Goal: Communication & Community: Connect with others

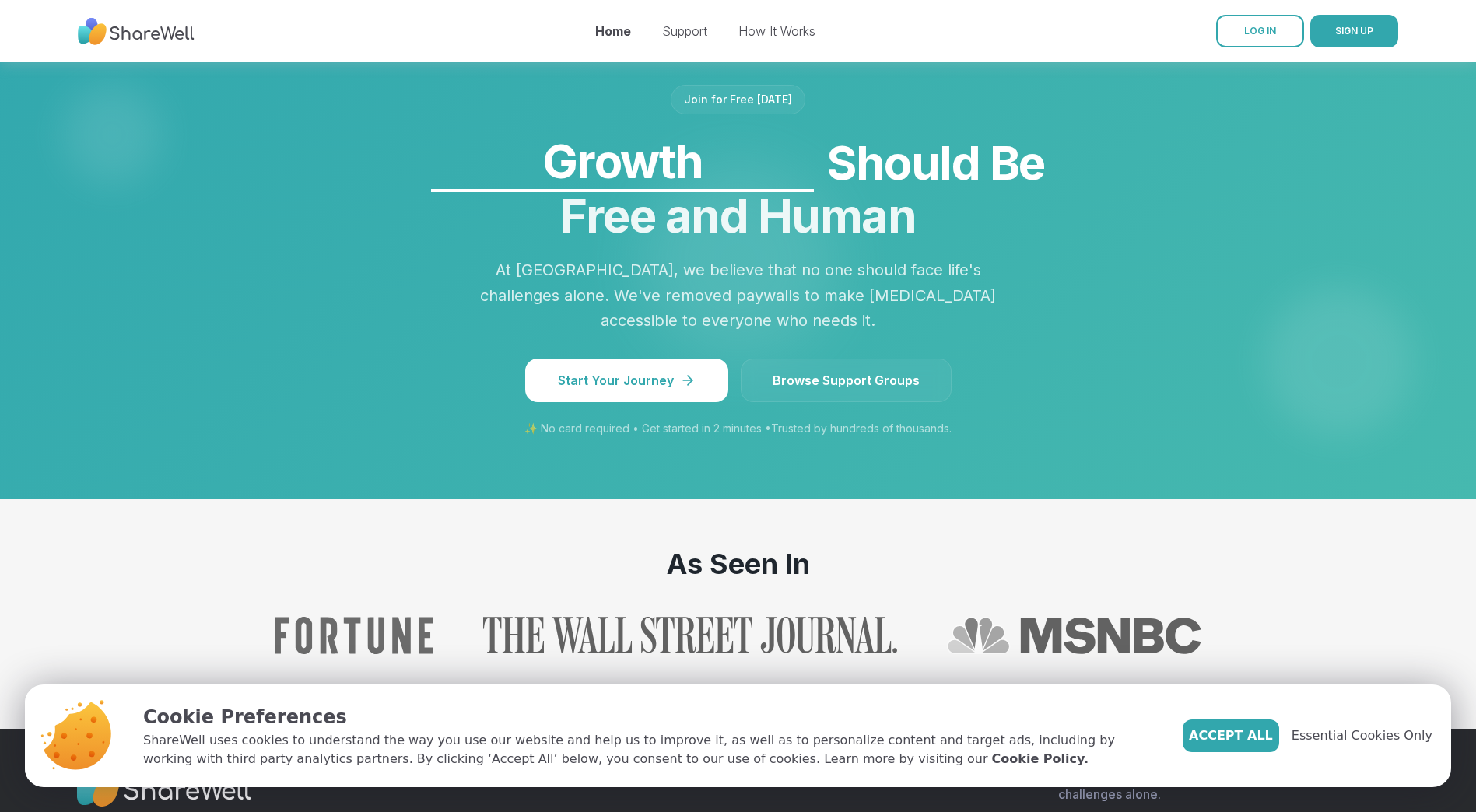
scroll to position [1322, 0]
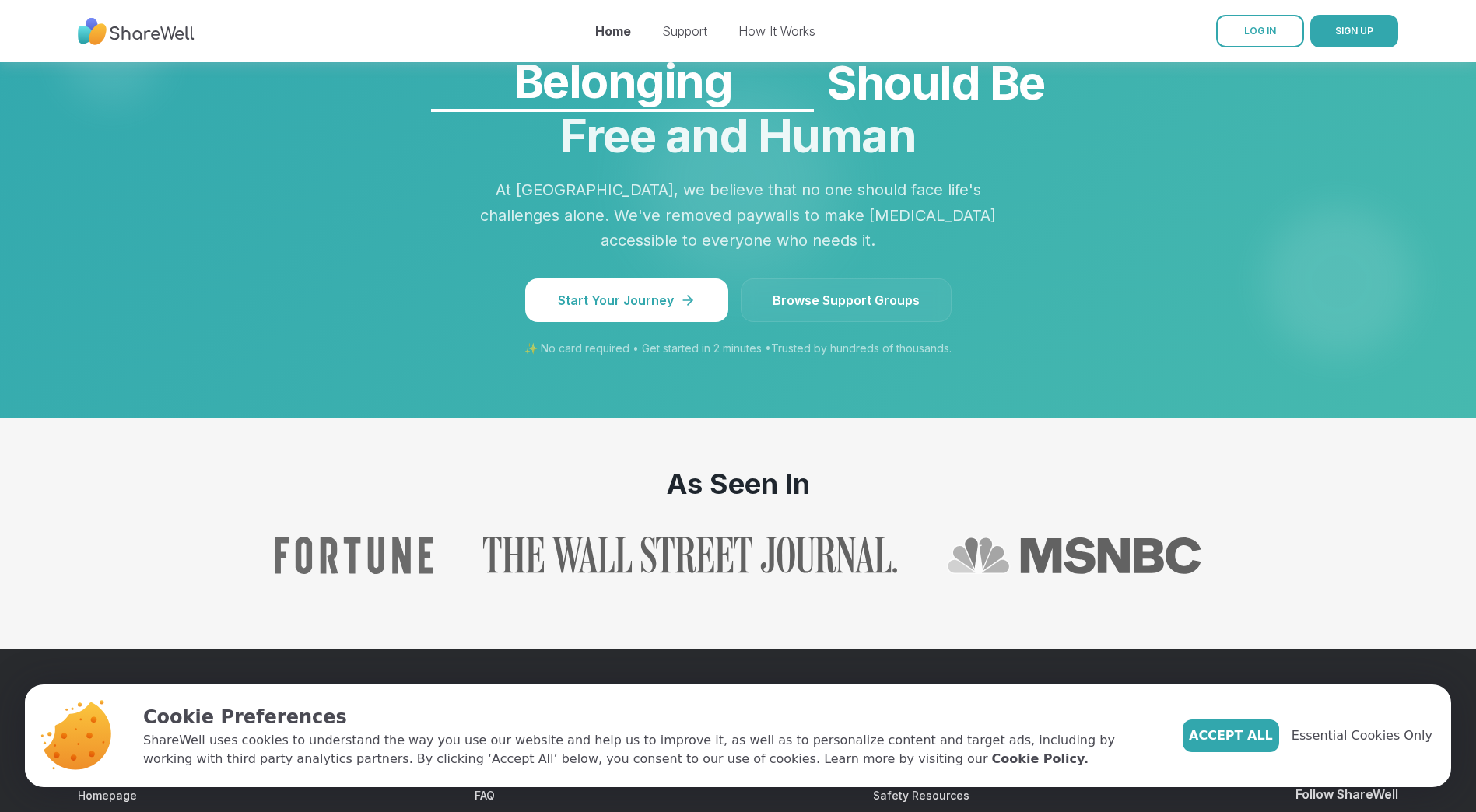
click at [842, 309] on span "Browse Support Groups" at bounding box center [846, 300] width 147 height 19
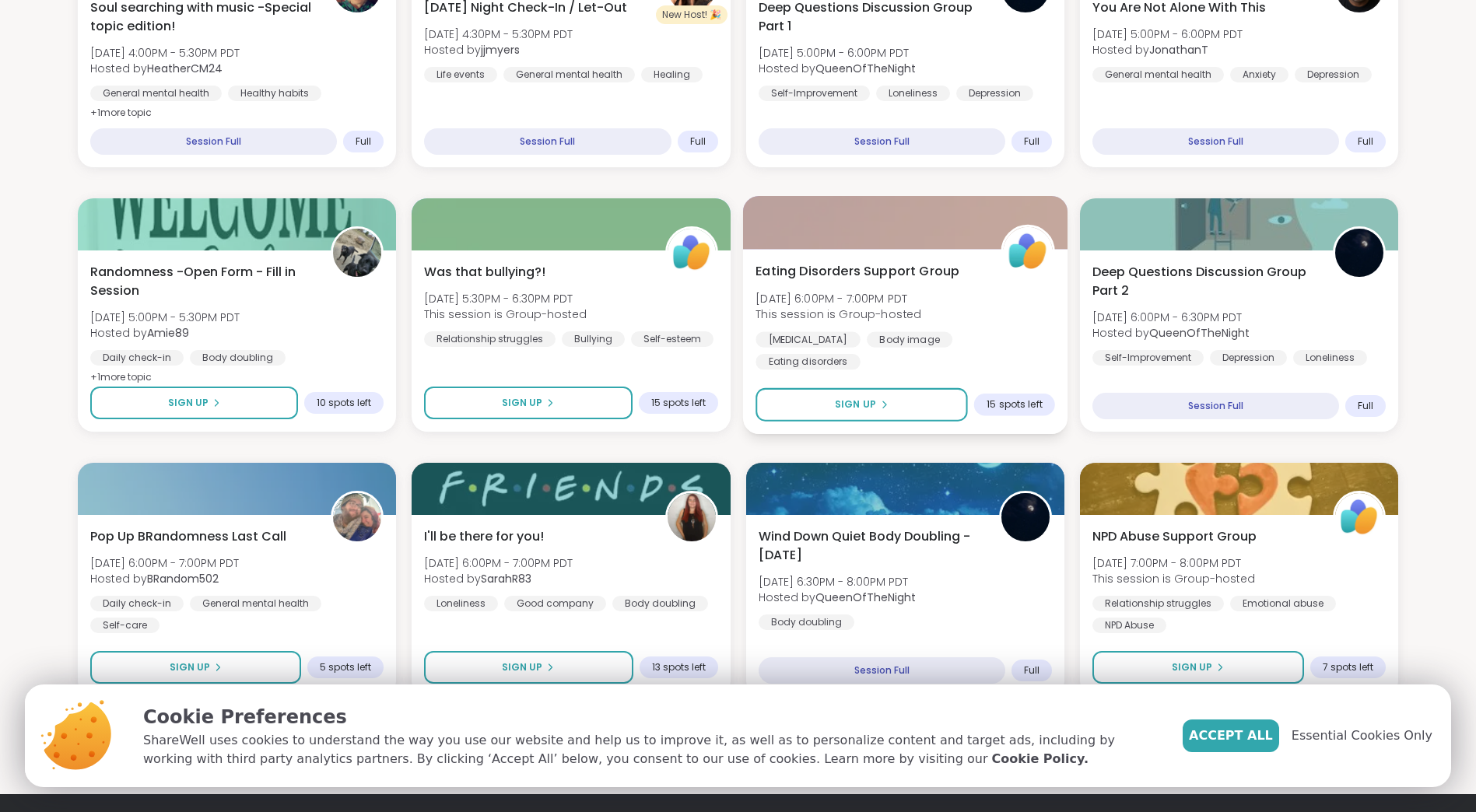
scroll to position [2100, 0]
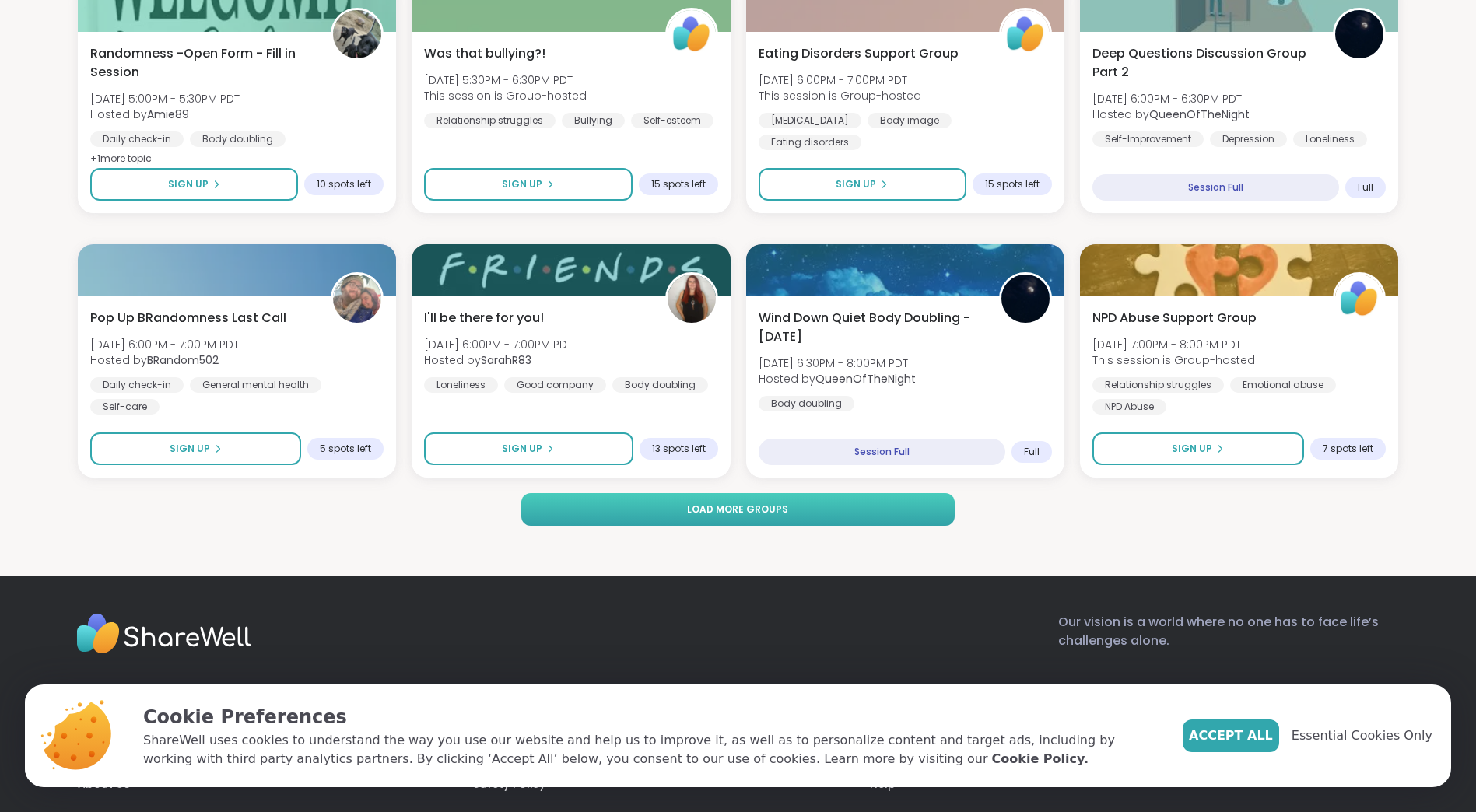
click at [700, 509] on span "Load more groups" at bounding box center [738, 509] width 102 height 14
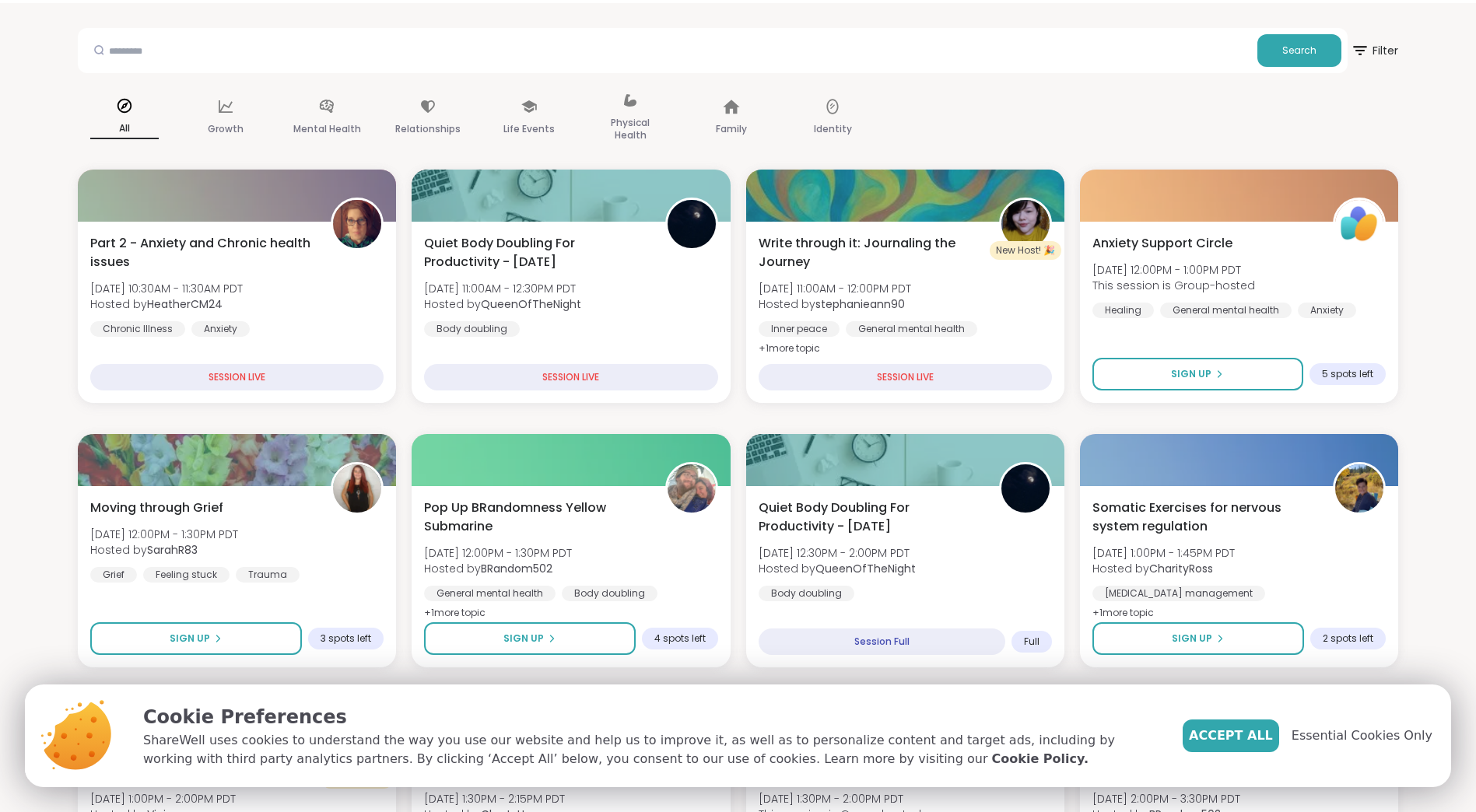
scroll to position [0, 0]
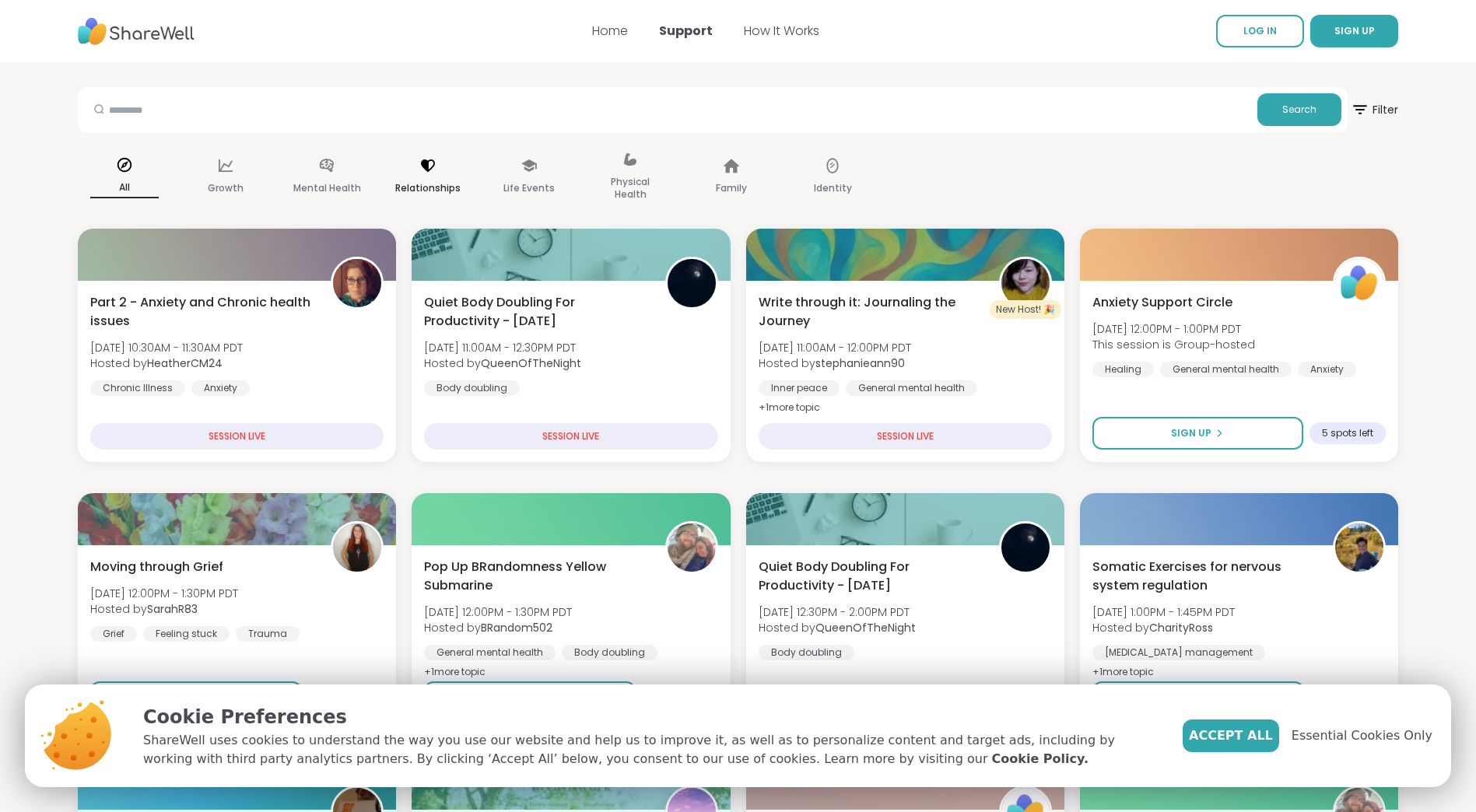
click at [428, 182] on p "Relationships" at bounding box center [428, 188] width 65 height 19
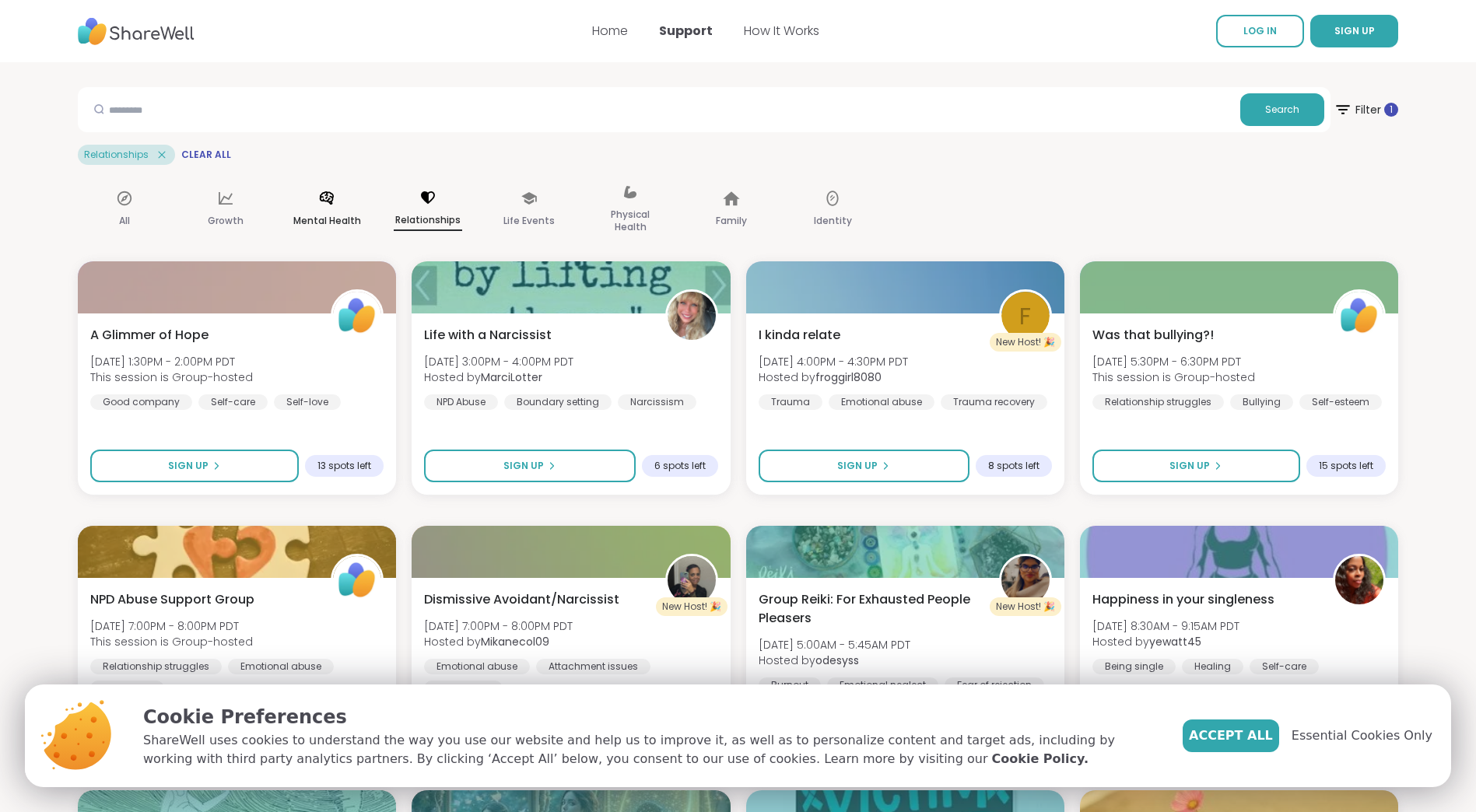
click at [320, 217] on p "Mental Health" at bounding box center [327, 221] width 68 height 19
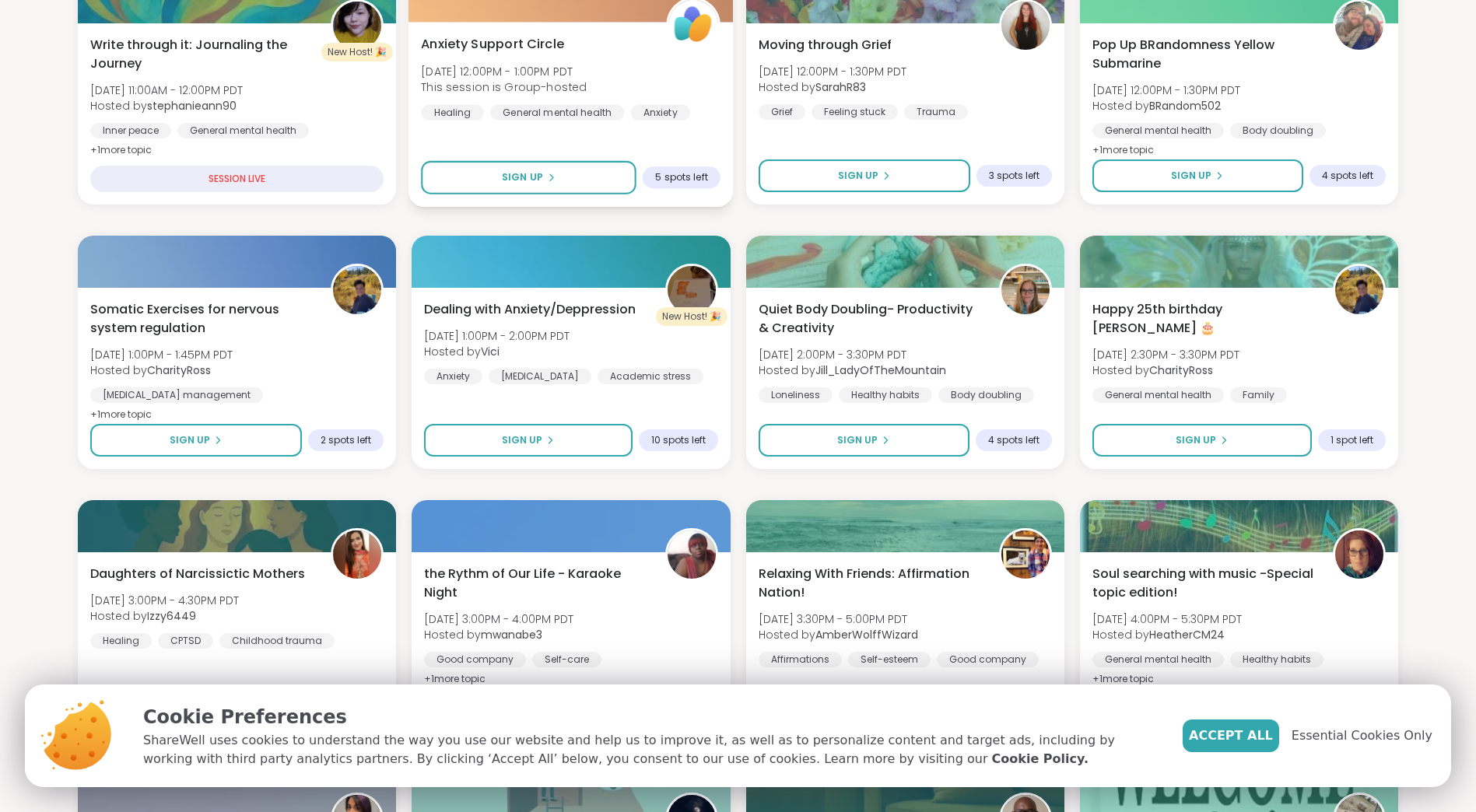
scroll to position [311, 0]
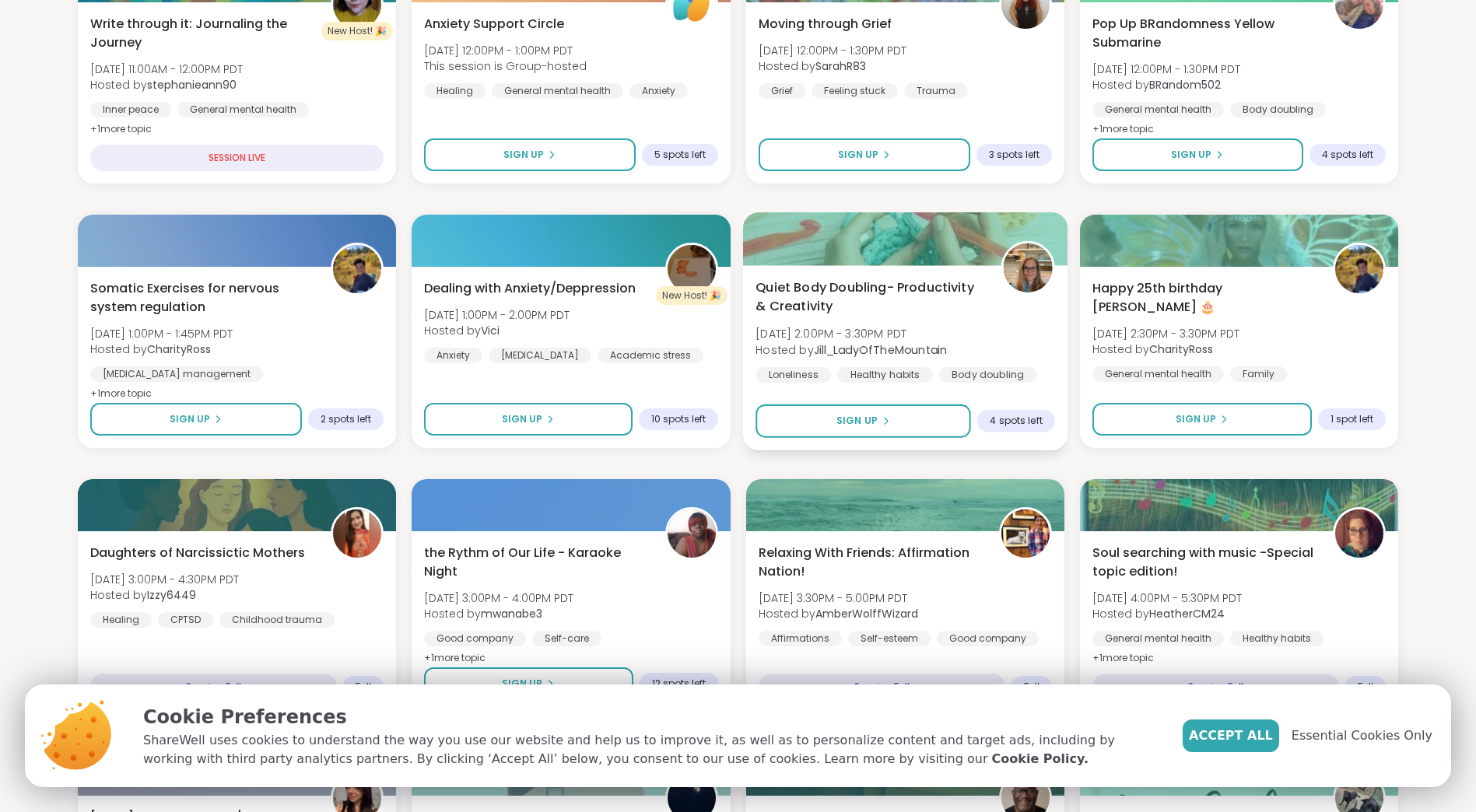
click at [803, 300] on span "Quiet Body Doubling- Productivity & Creativity" at bounding box center [869, 298] width 228 height 38
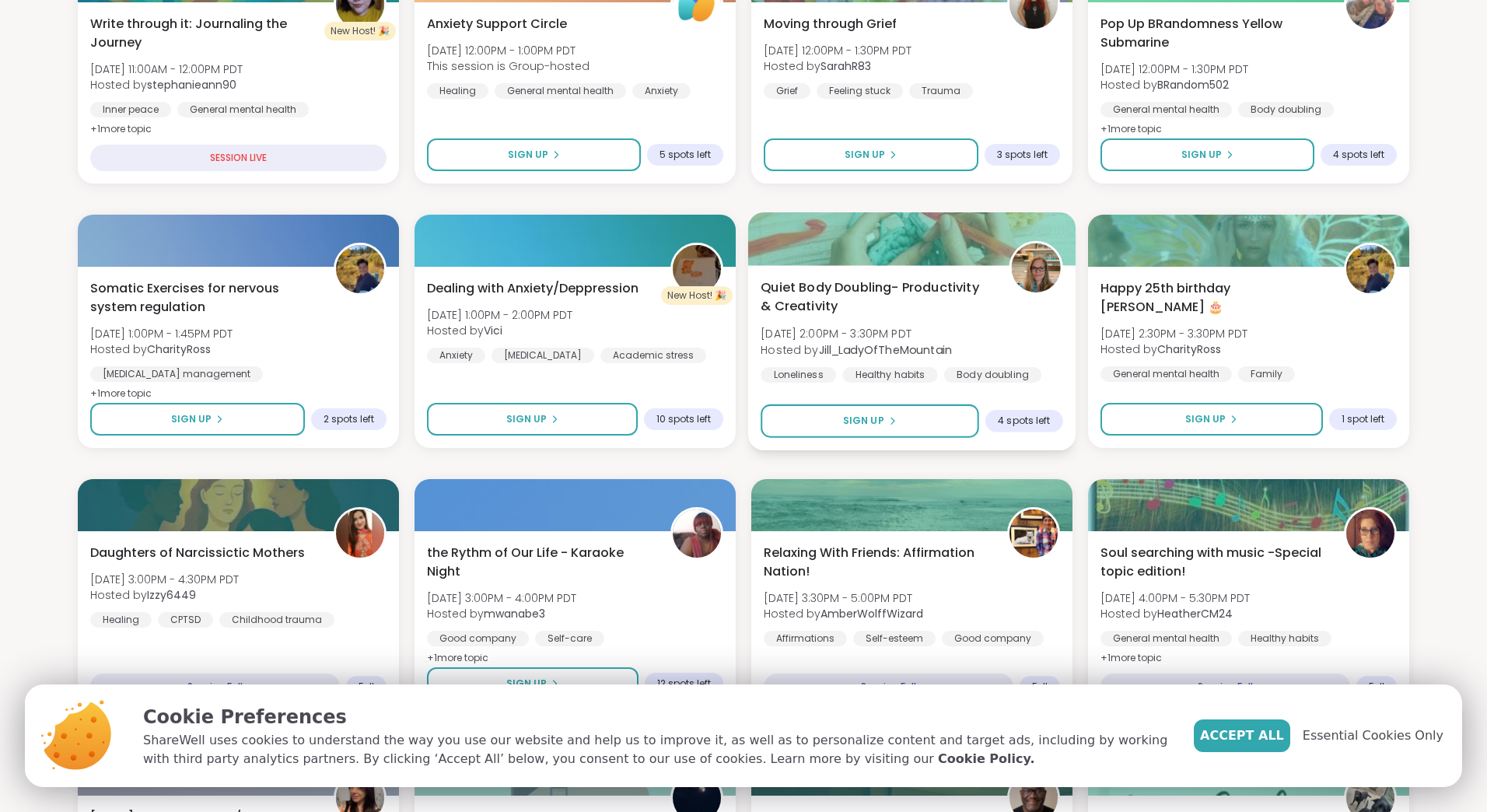
click at [873, 313] on span "Quiet Body Doubling- Productivity & Creativity" at bounding box center [876, 298] width 231 height 38
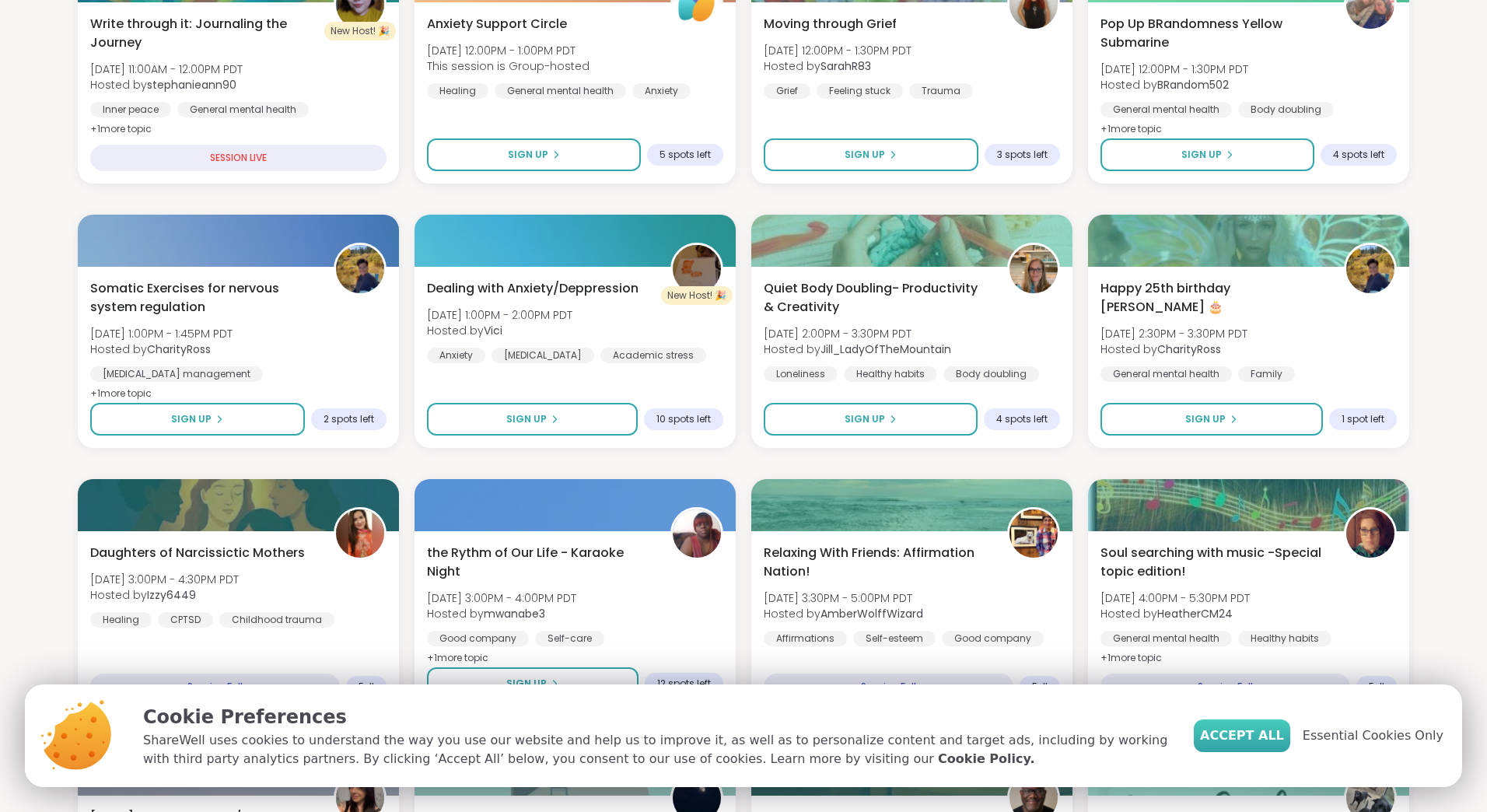
click at [1266, 743] on span "Accept All" at bounding box center [1242, 735] width 84 height 19
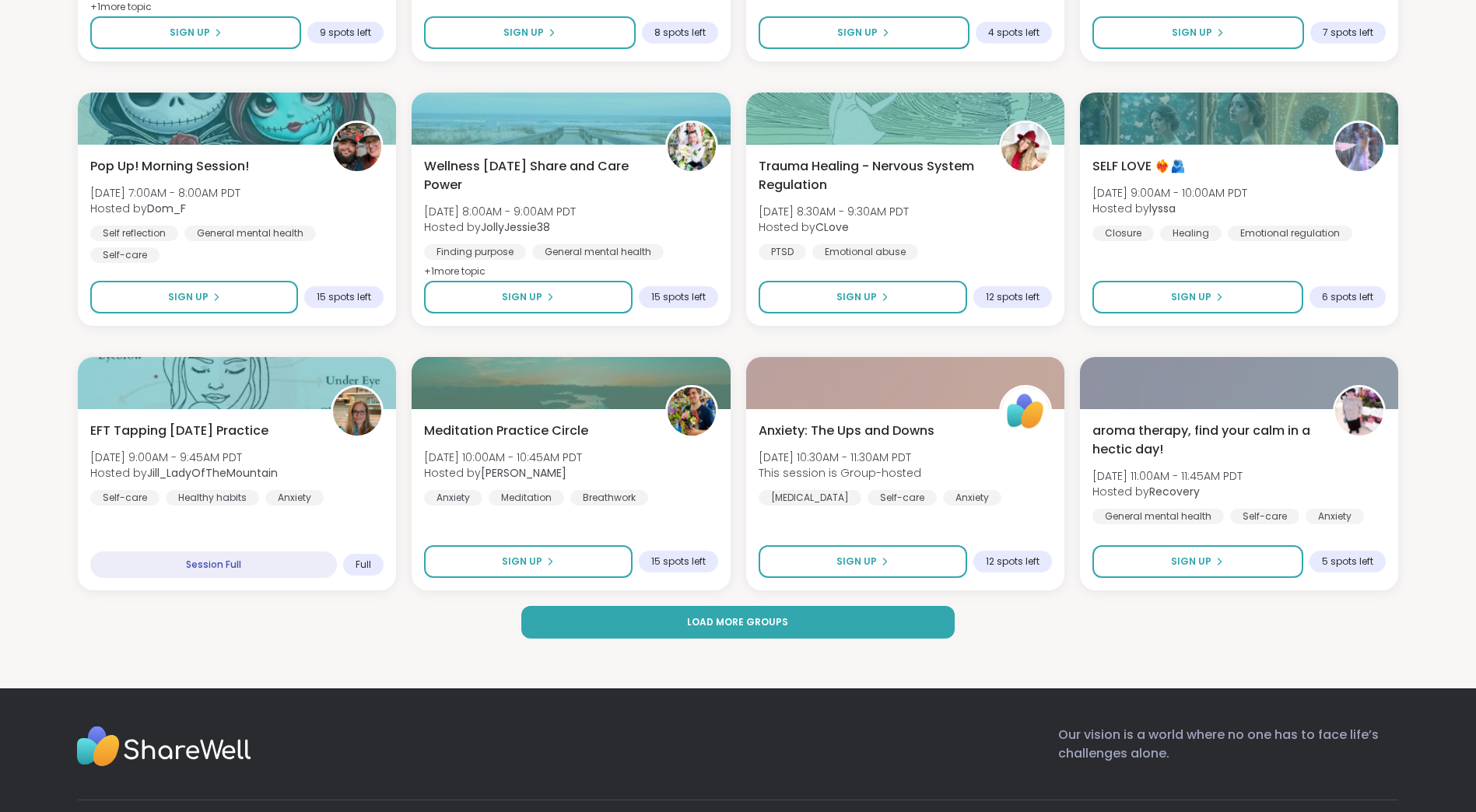
scroll to position [2022, 0]
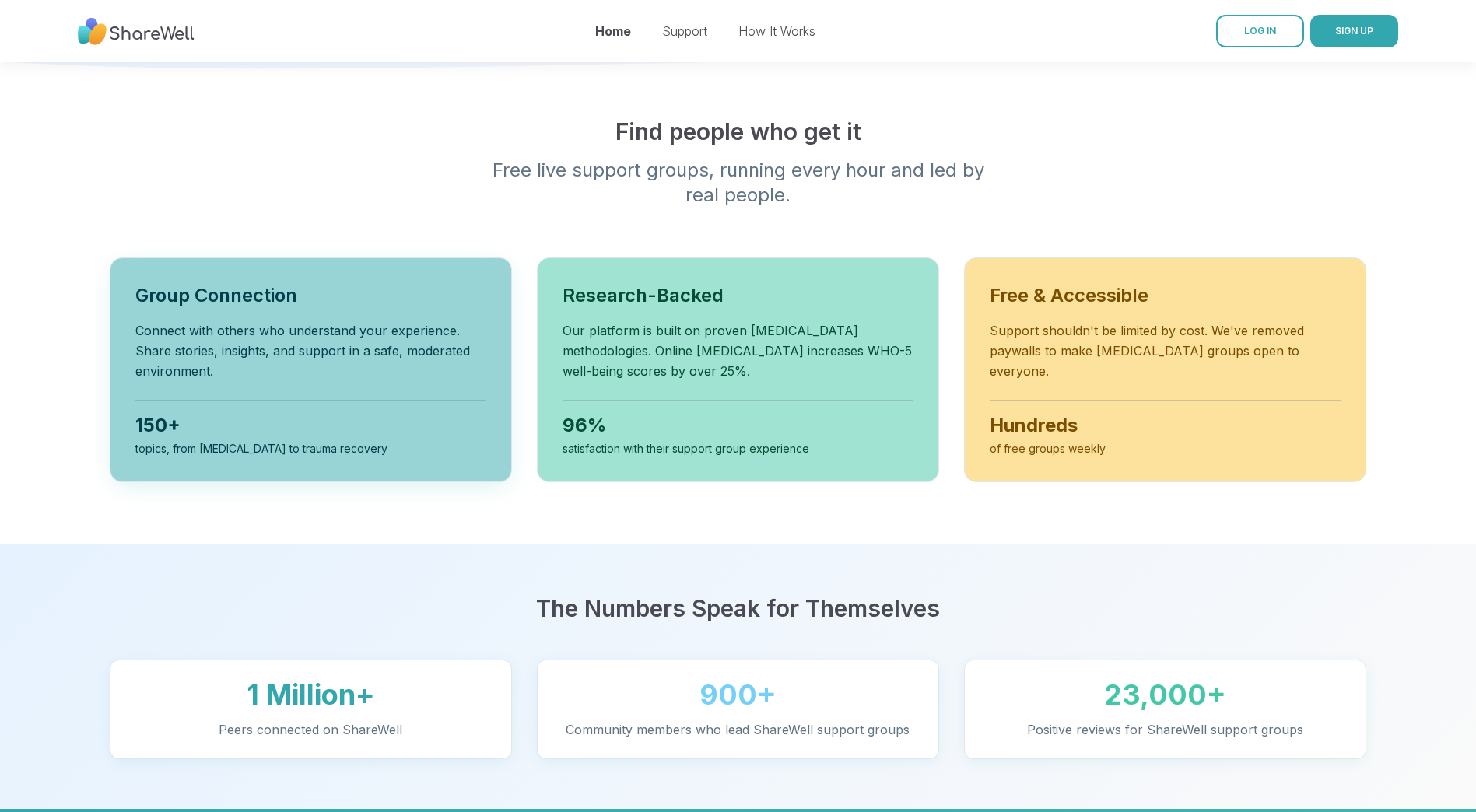
scroll to position [467, 0]
